Goal: Task Accomplishment & Management: Complete application form

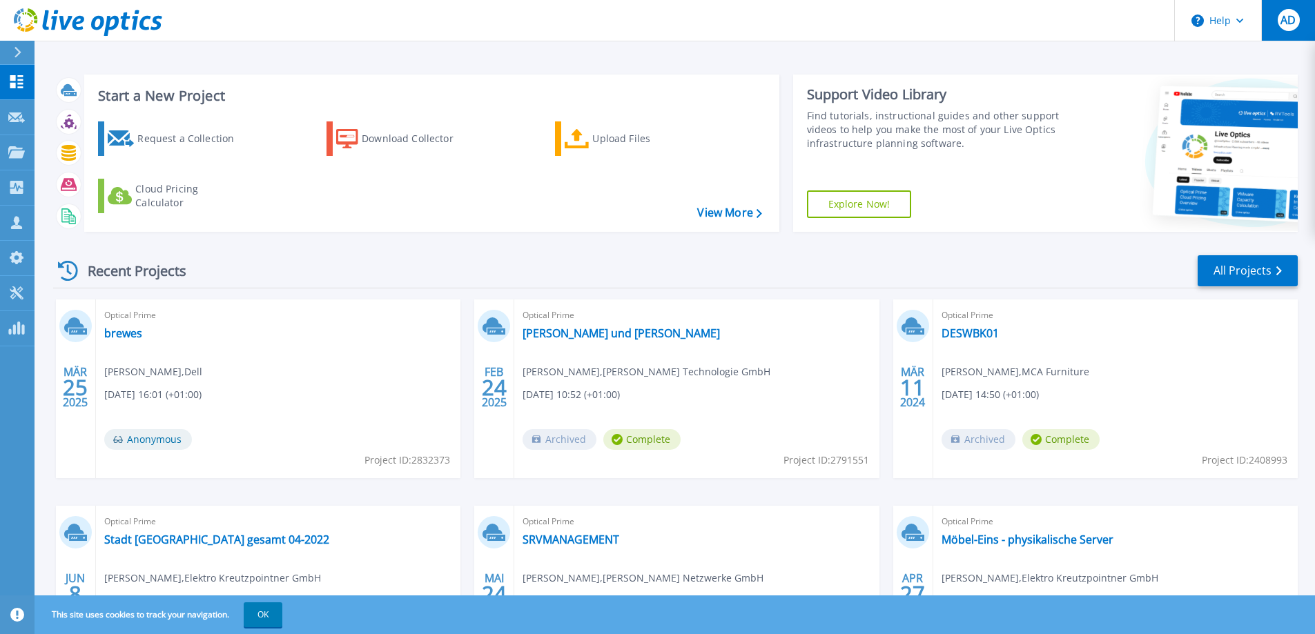
click at [1286, 20] on span "AD" at bounding box center [1287, 19] width 15 height 11
click at [927, 58] on div "Start a New Project Request a Collection Download Collector Upload Files Cloud …" at bounding box center [675, 361] width 1280 height 723
click at [89, 219] on div "Customers" at bounding box center [71, 224] width 70 height 36
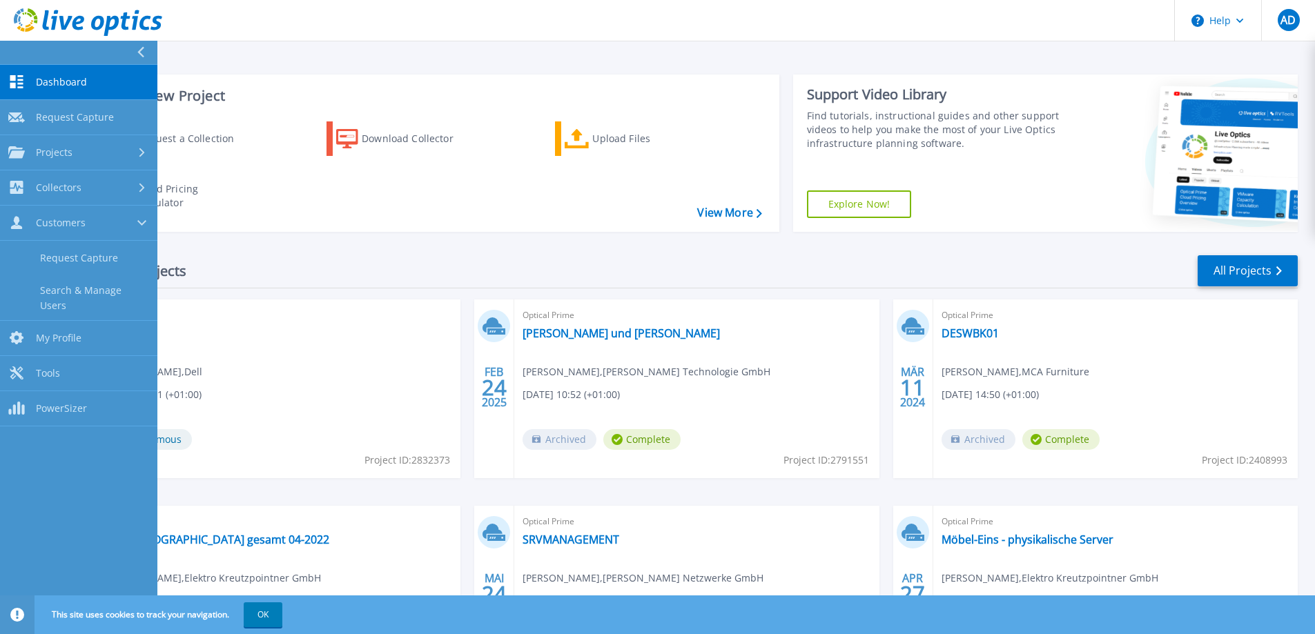
click at [459, 210] on div "Request a Collection Download Collector Upload Files Cloud Pricing Calculator" at bounding box center [429, 167] width 685 height 115
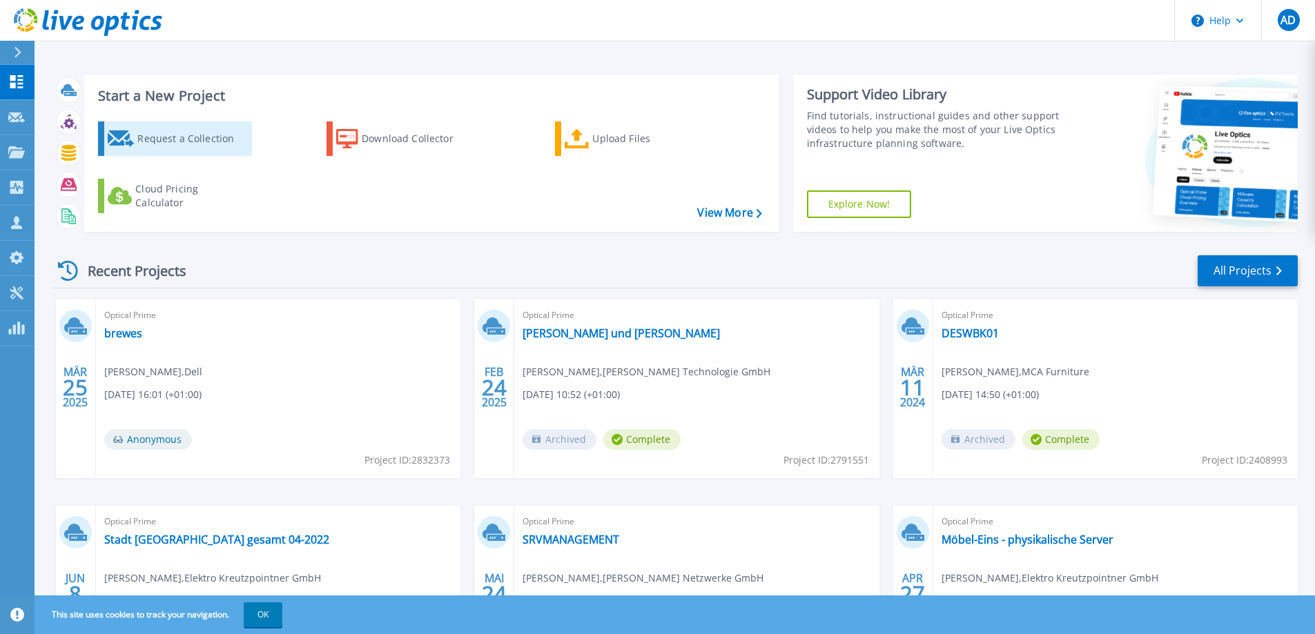
click at [153, 132] on div "Request a Collection" at bounding box center [192, 139] width 110 height 28
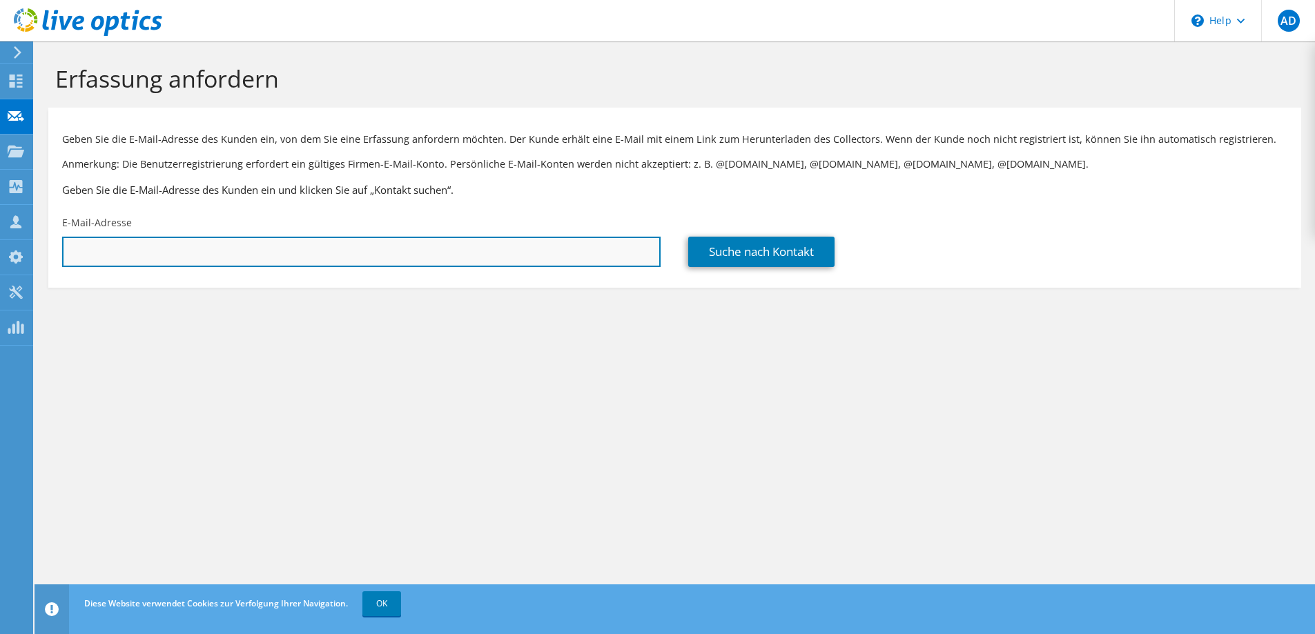
click at [195, 253] on input "text" at bounding box center [361, 252] width 598 height 30
click at [139, 251] on input "text" at bounding box center [361, 252] width 598 height 30
paste input "[PERSON_NAME][EMAIL_ADDRESS][DOMAIN_NAME]"
type input "[PERSON_NAME][EMAIL_ADDRESS][DOMAIN_NAME]"
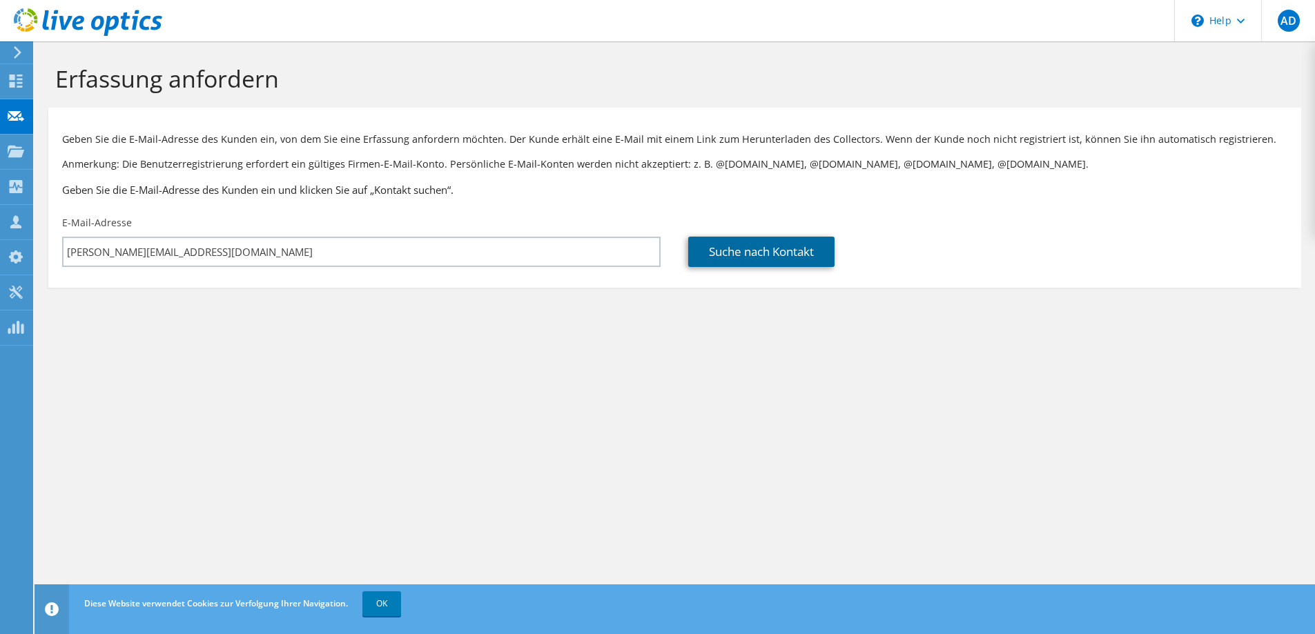
click at [756, 256] on link "Suche nach Kontakt" at bounding box center [761, 252] width 146 height 30
type input "CS SPEICHERWERK"
type input "[PERSON_NAME]"
type input "[GEOGRAPHIC_DATA]"
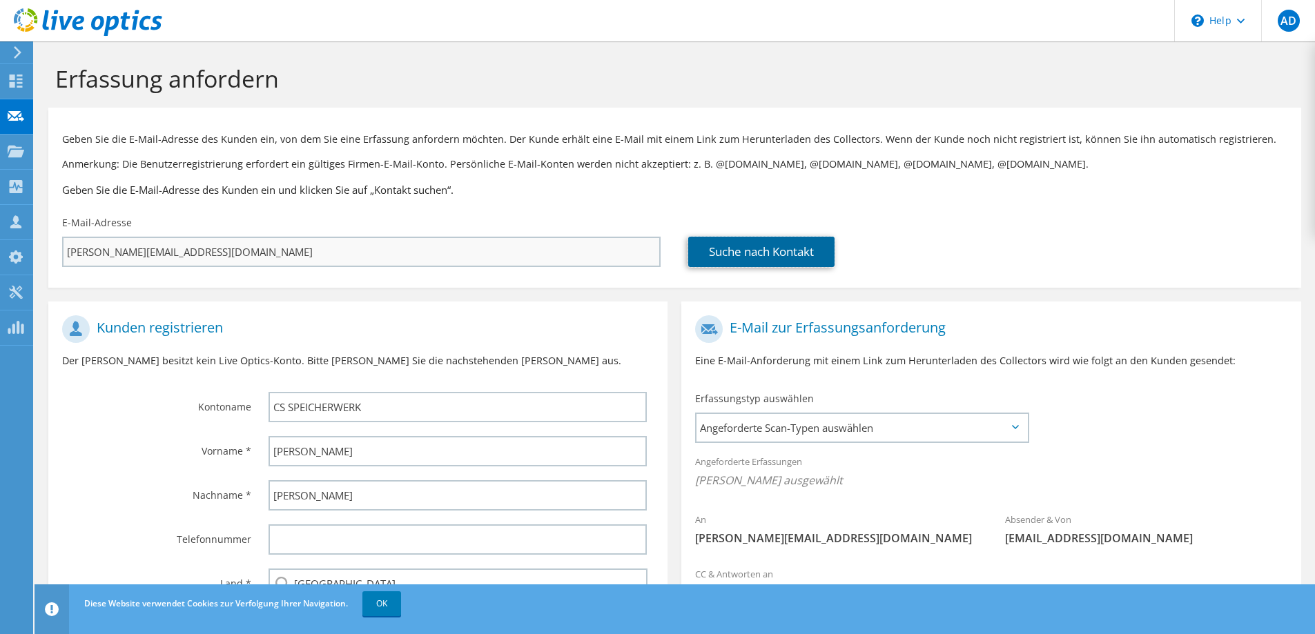
scroll to position [121, 0]
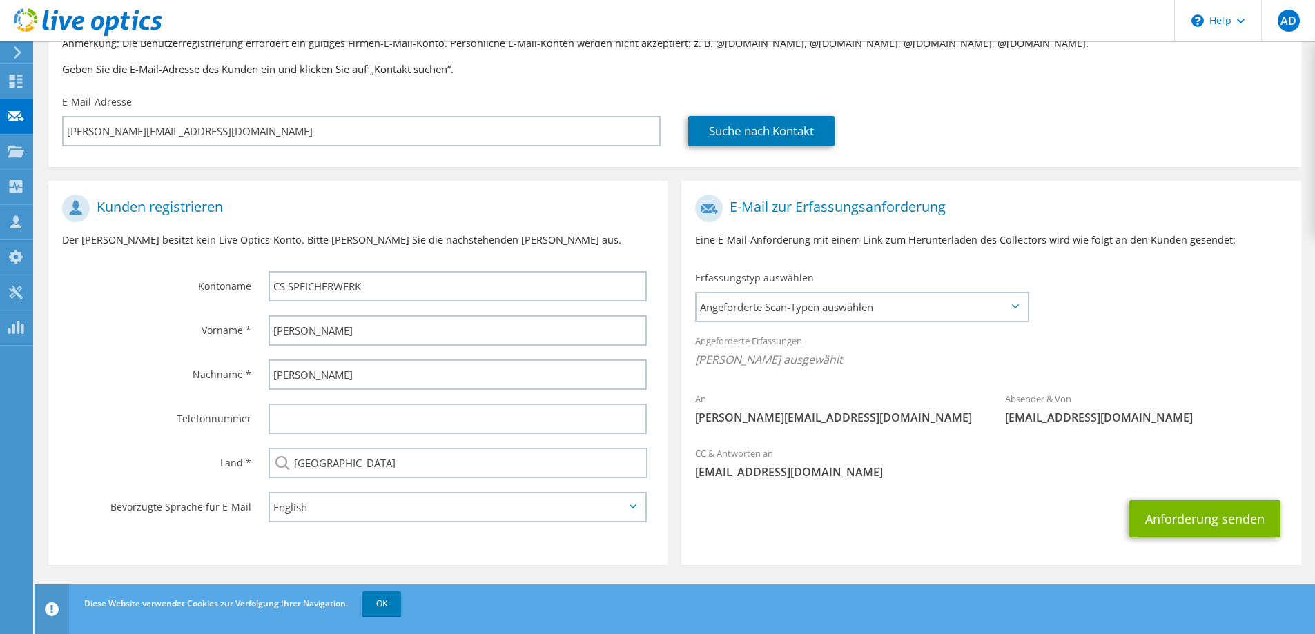
click at [631, 508] on icon at bounding box center [632, 506] width 7 height 4
click at [630, 507] on icon at bounding box center [632, 506] width 7 height 4
click at [1019, 304] on span "Angeforderte Scan-Typen auswählen" at bounding box center [861, 307] width 331 height 28
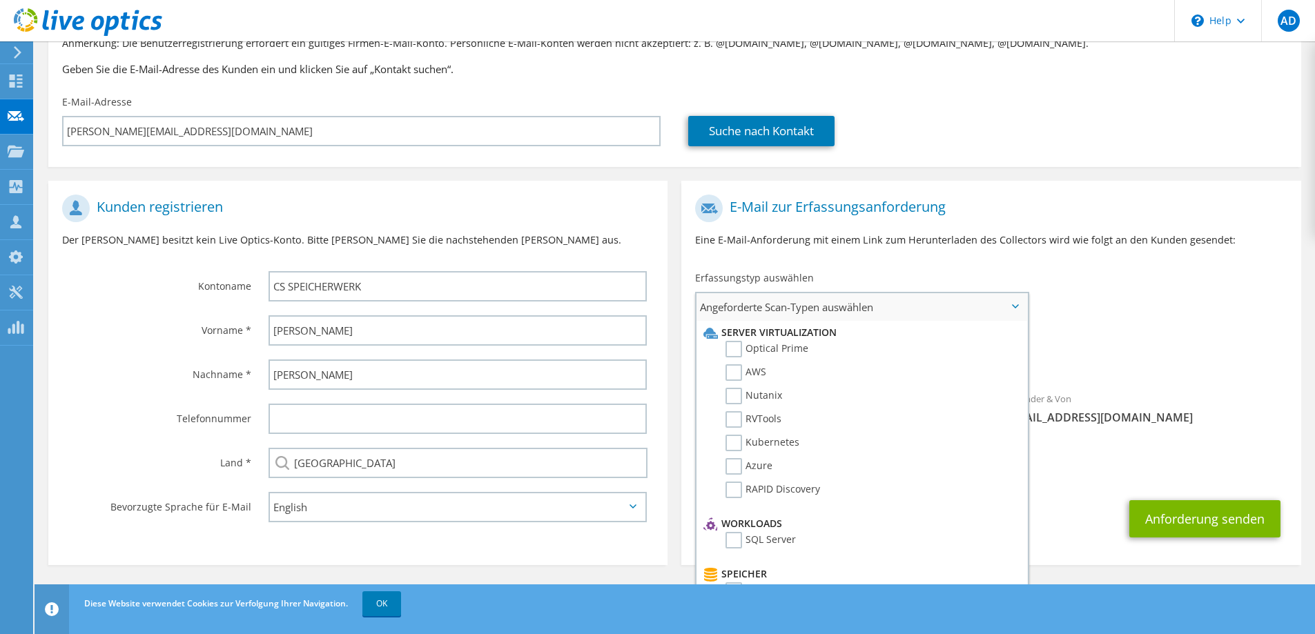
click at [1019, 304] on span "Angeforderte Scan-Typen auswählen" at bounding box center [861, 307] width 331 height 28
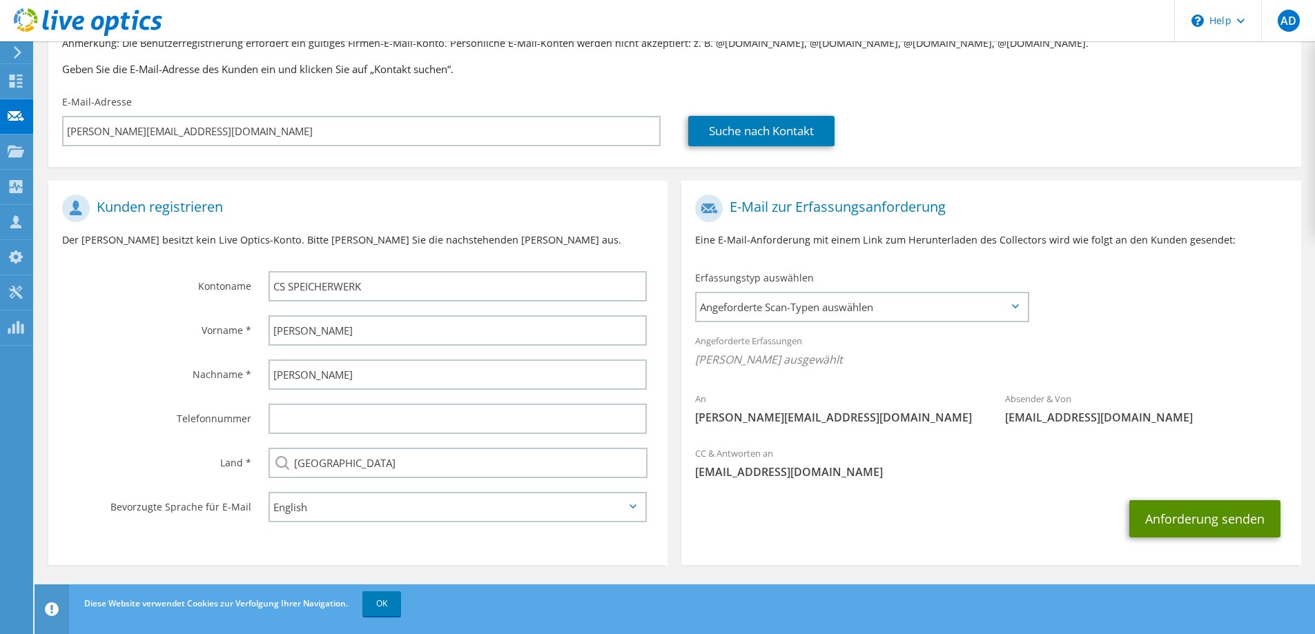
click at [1198, 518] on button "Anforderung senden" at bounding box center [1204, 518] width 151 height 37
